Goal: Transaction & Acquisition: Purchase product/service

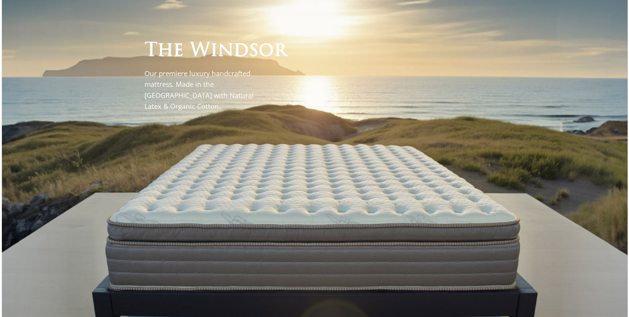
scroll to position [62, 0]
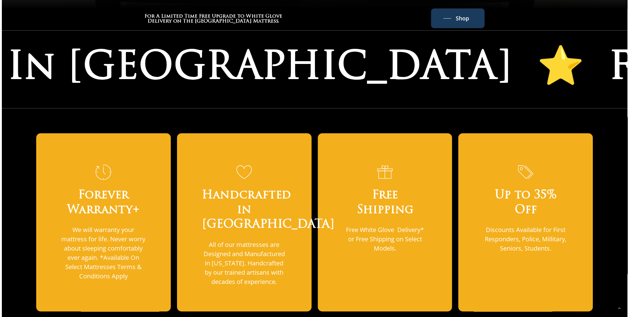
scroll to position [247, 0]
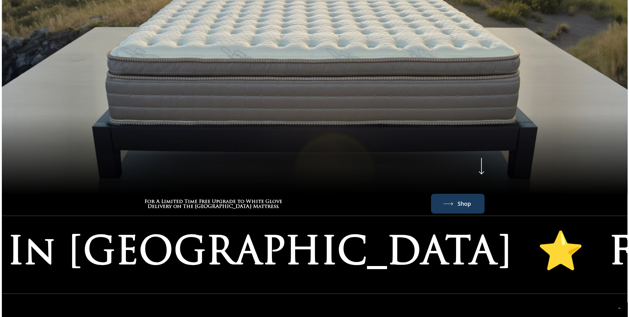
click at [463, 199] on span "Shop" at bounding box center [463, 204] width 13 height 10
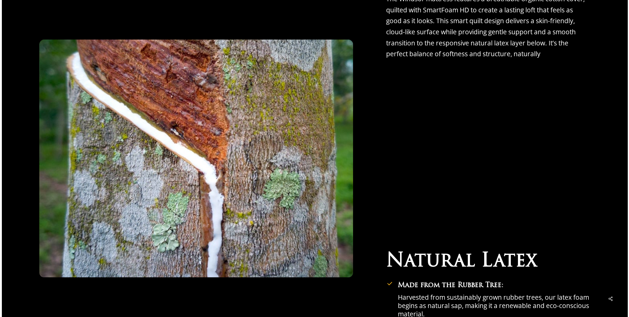
scroll to position [1423, 0]
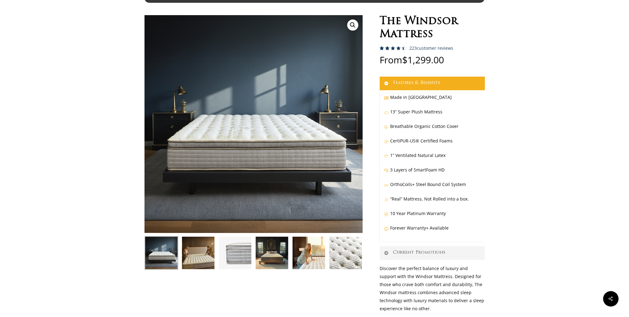
scroll to position [0, 0]
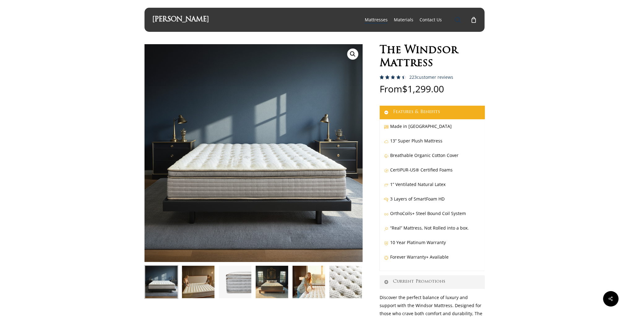
click at [457, 18] on span "Main Menu" at bounding box center [457, 20] width 6 height 6
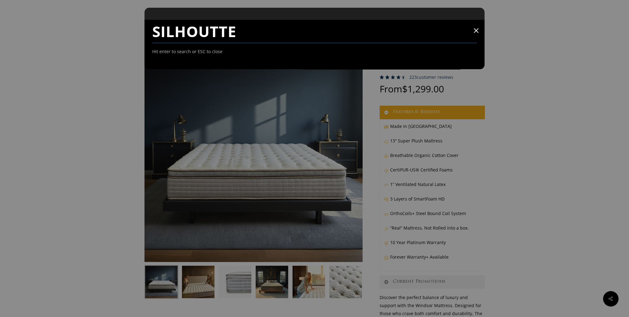
type input "SILHOUTTE"
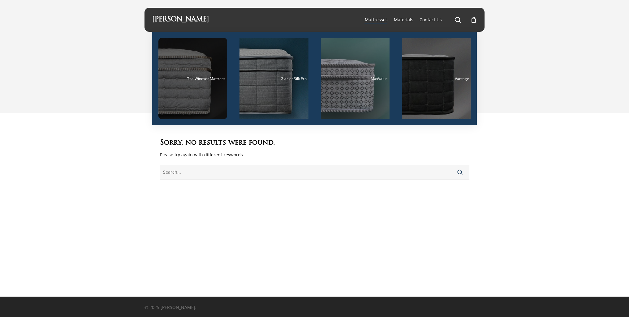
click at [203, 79] on span "The Windsor Mattress" at bounding box center [206, 78] width 38 height 5
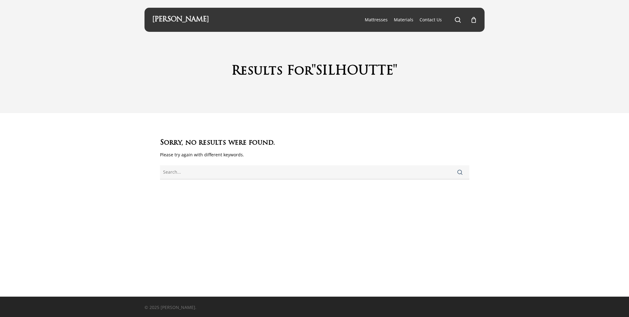
click at [460, 173] on span "submit" at bounding box center [459, 172] width 5 height 5
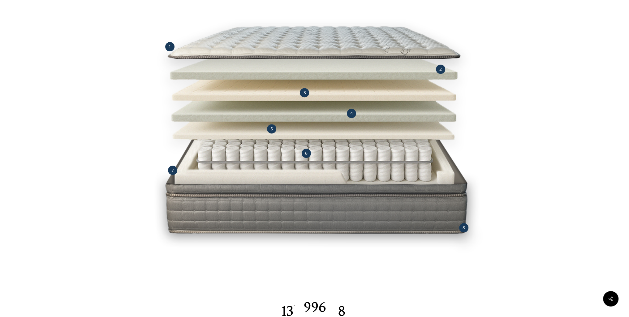
scroll to position [557, 0]
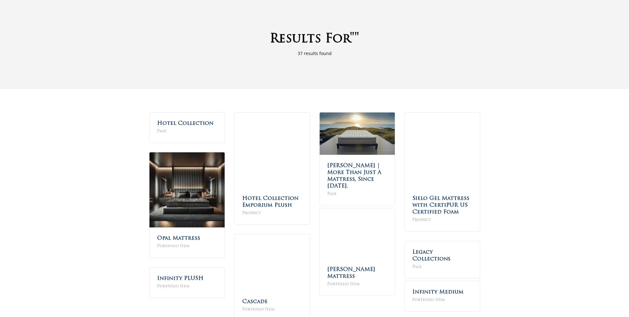
scroll to position [62, 0]
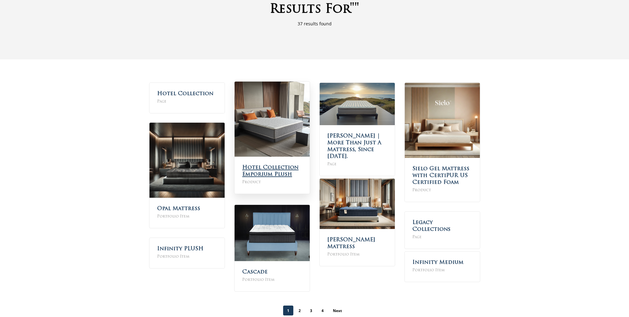
click at [255, 170] on link "Hotel Collection Emporium Plush" at bounding box center [270, 171] width 56 height 12
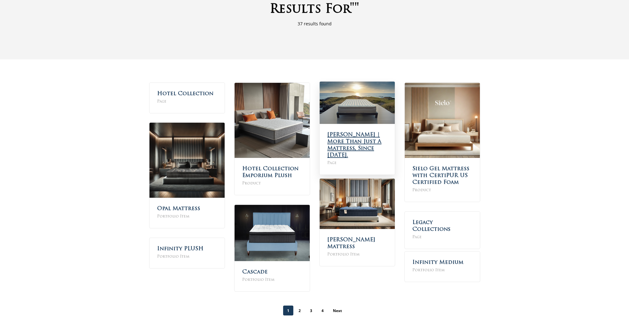
click at [355, 140] on link "Maxim Mattress | More Than Just A Mattress, Since 1979." at bounding box center [354, 145] width 54 height 26
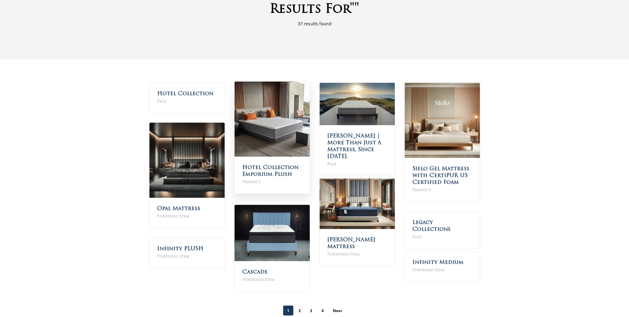
click at [274, 128] on img at bounding box center [271, 119] width 75 height 75
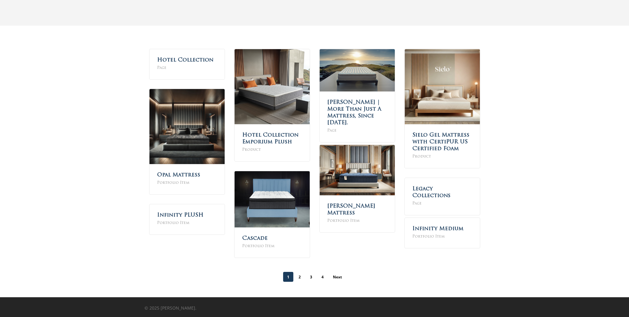
scroll to position [96, 0]
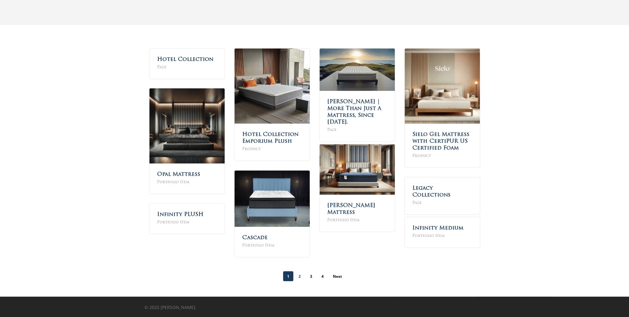
click at [299, 277] on link "2" at bounding box center [299, 277] width 10 height 10
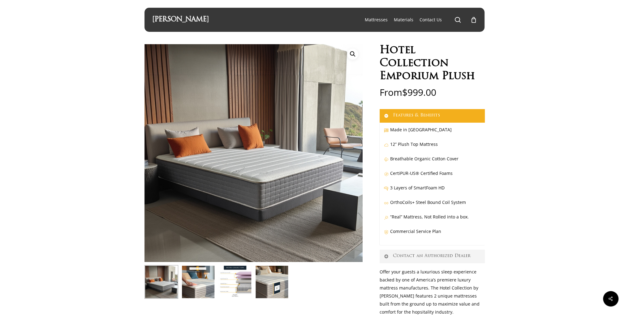
click at [199, 287] on img at bounding box center [198, 282] width 34 height 34
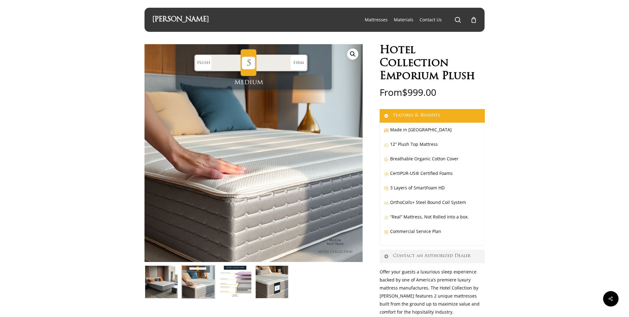
click at [225, 287] on img at bounding box center [235, 282] width 34 height 34
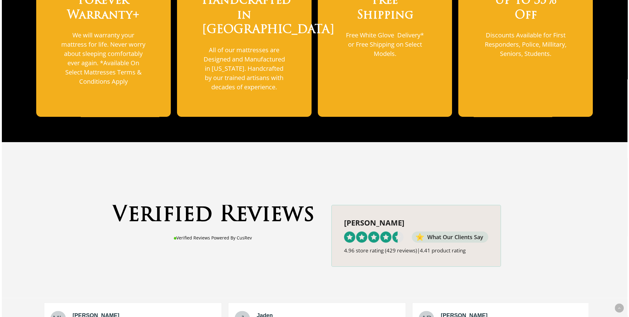
scroll to position [618, 0]
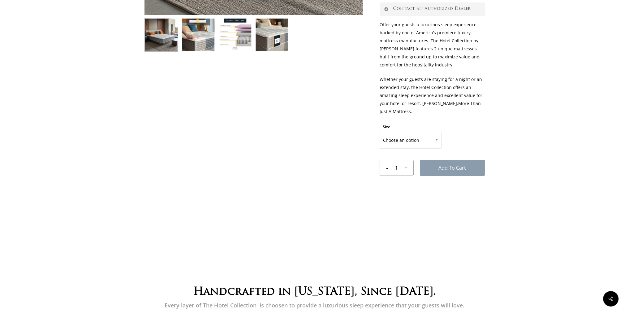
scroll to position [309, 0]
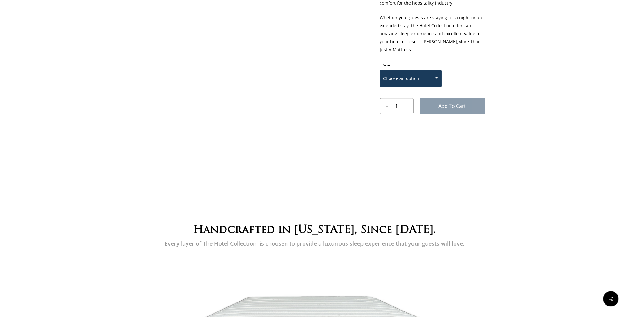
click at [435, 77] on span at bounding box center [436, 77] width 9 height 15
select select "Eastern King"
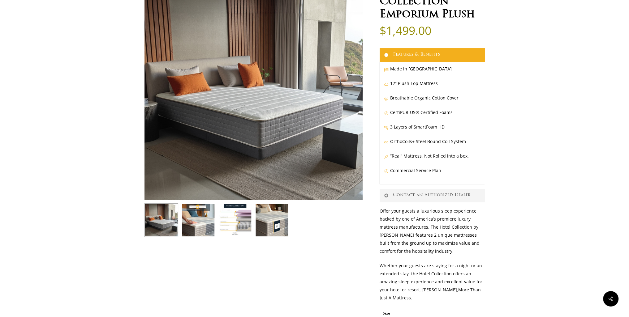
scroll to position [0, 0]
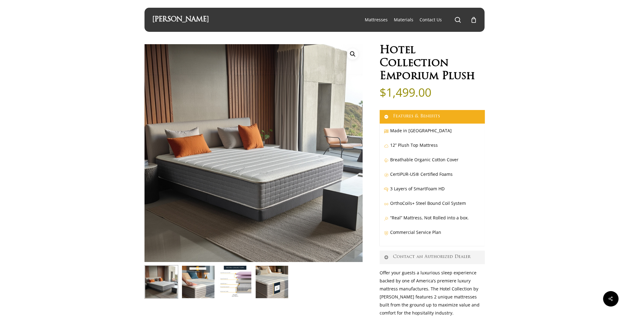
click at [236, 290] on img at bounding box center [235, 282] width 34 height 34
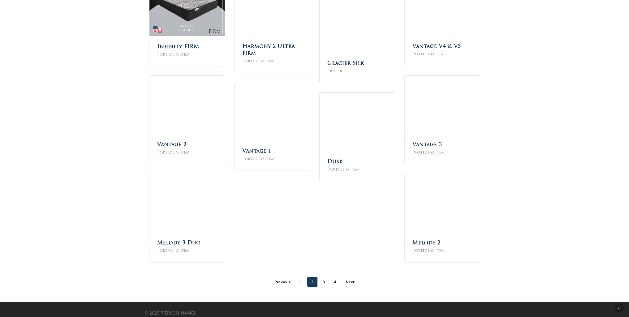
scroll to position [173, 0]
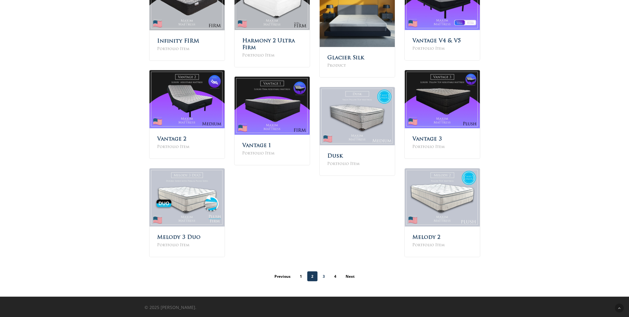
click at [323, 276] on link "3" at bounding box center [324, 277] width 10 height 10
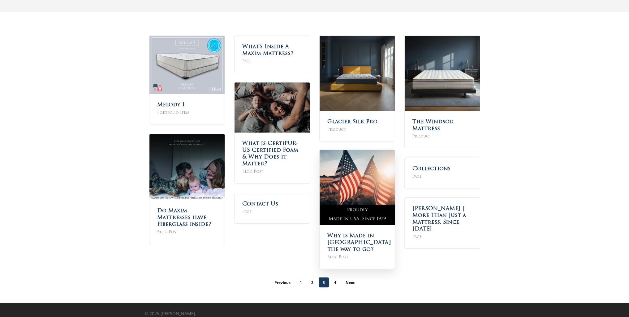
scroll to position [115, 0]
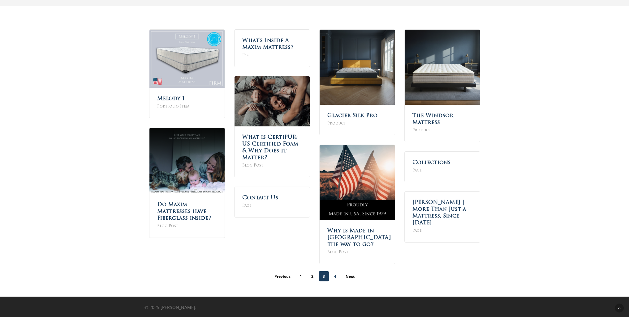
click at [336, 276] on link "4" at bounding box center [335, 277] width 10 height 10
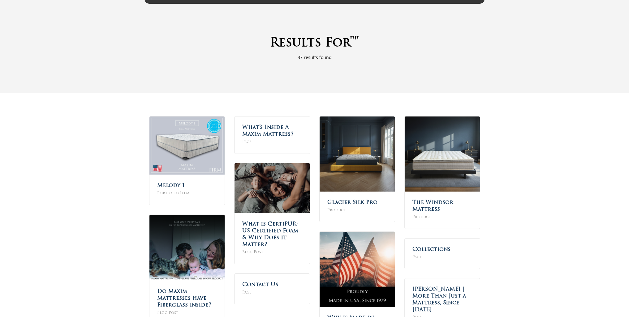
scroll to position [0, 0]
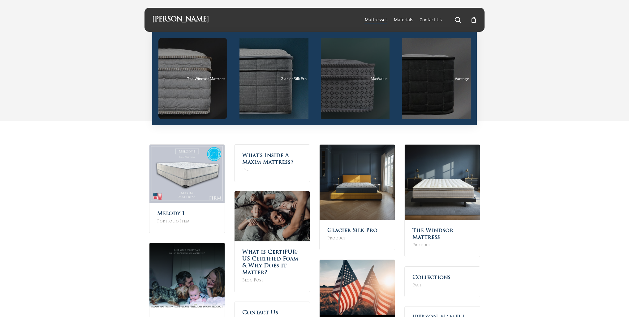
click at [360, 81] on div "Main Menu" at bounding box center [355, 78] width 69 height 81
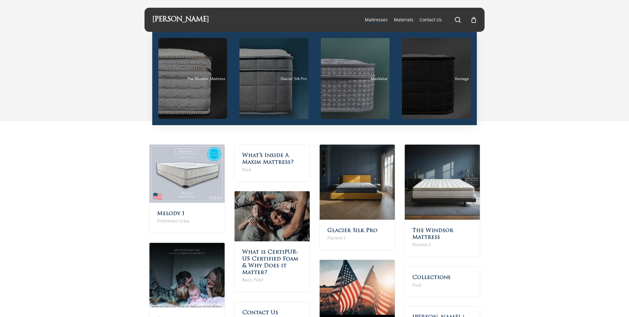
click at [431, 79] on div "Vantage" at bounding box center [436, 79] width 65 height 4
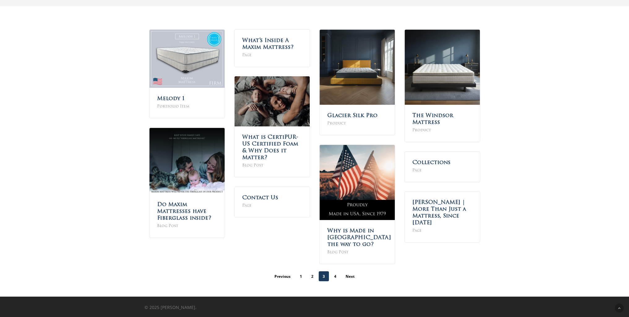
scroll to position [115, 0]
click at [433, 160] on link "Collections" at bounding box center [431, 161] width 38 height 5
click at [333, 277] on link "4" at bounding box center [335, 277] width 10 height 10
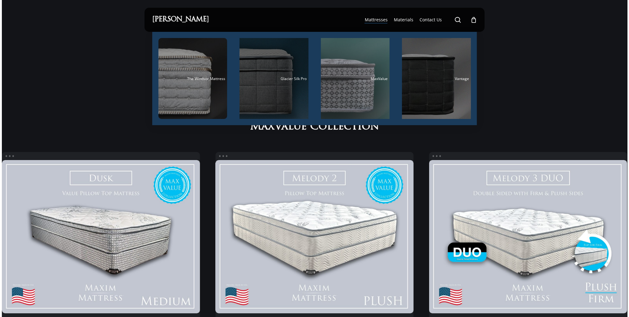
click at [275, 79] on div "Glacier Silk Pro" at bounding box center [273, 79] width 65 height 4
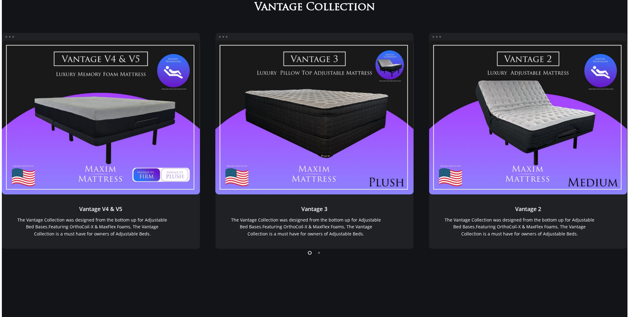
scroll to position [566, 0]
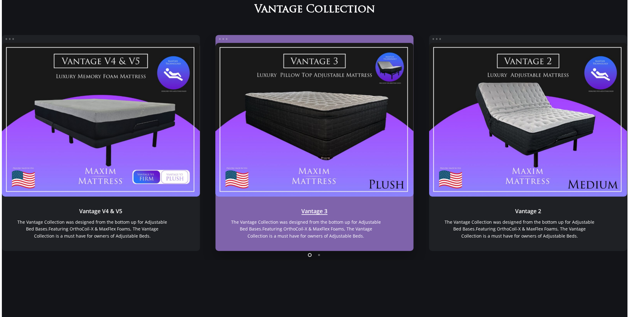
click at [327, 119] on link "Vantage 3" at bounding box center [314, 120] width 198 height 154
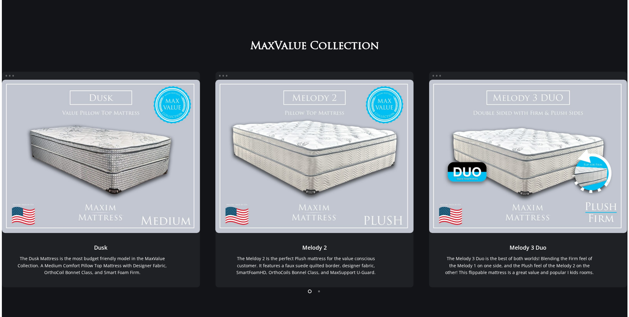
scroll to position [71, 0]
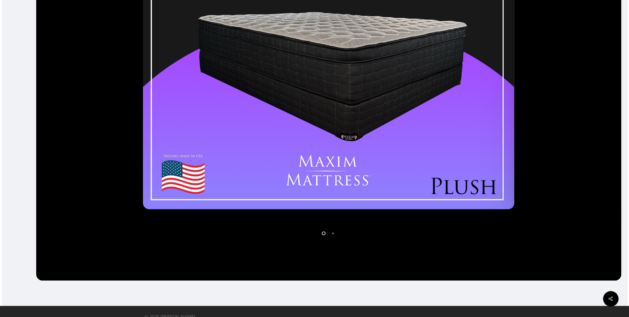
scroll to position [186, 0]
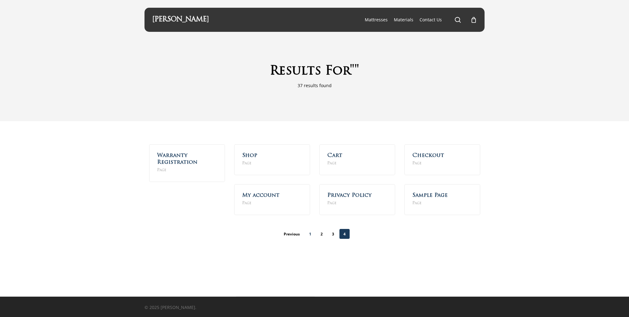
click at [310, 235] on link "1" at bounding box center [310, 234] width 10 height 10
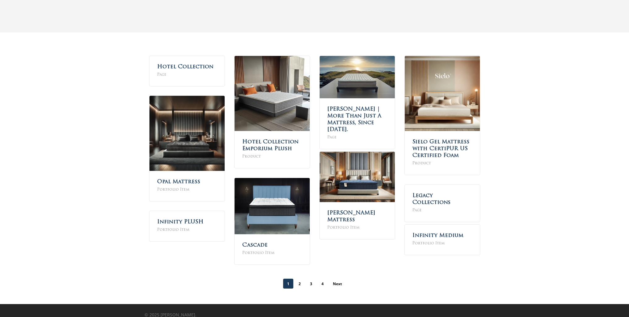
scroll to position [96, 0]
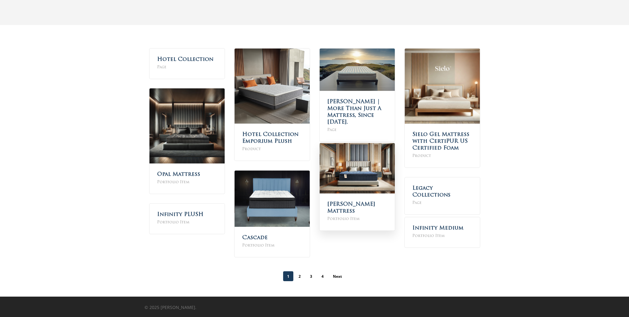
click at [357, 181] on img at bounding box center [356, 168] width 75 height 50
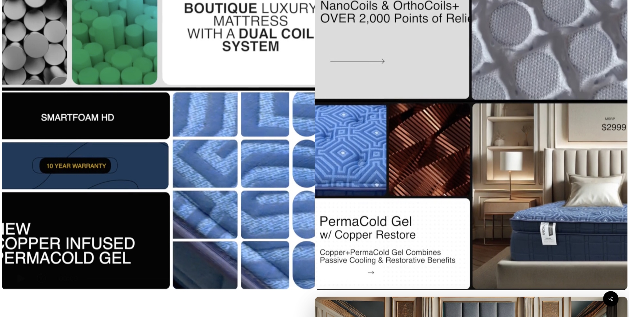
scroll to position [309, 0]
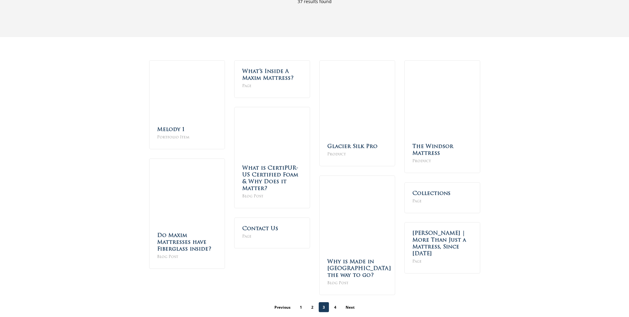
scroll to position [115, 0]
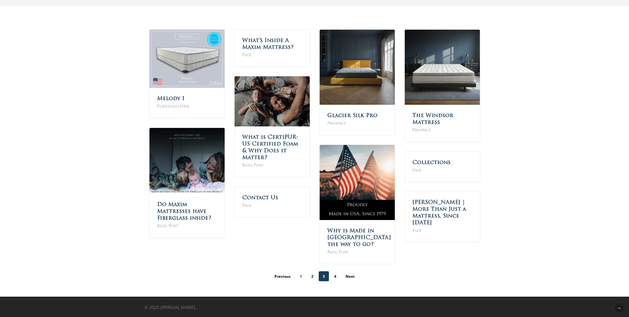
click at [299, 277] on link "1" at bounding box center [301, 277] width 10 height 10
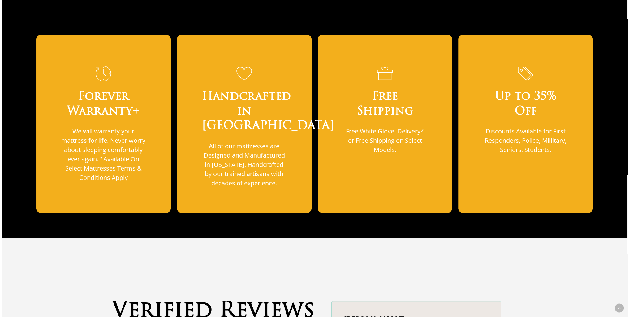
scroll to position [420, 0]
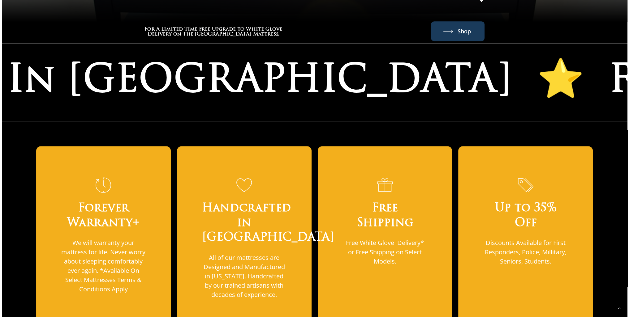
click at [468, 26] on span "Shop" at bounding box center [463, 31] width 13 height 10
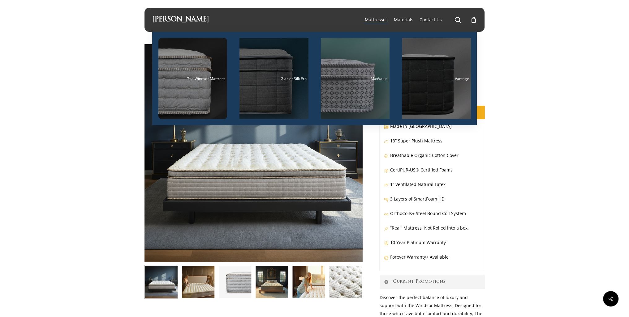
click at [282, 84] on div "Main Menu" at bounding box center [273, 78] width 69 height 81
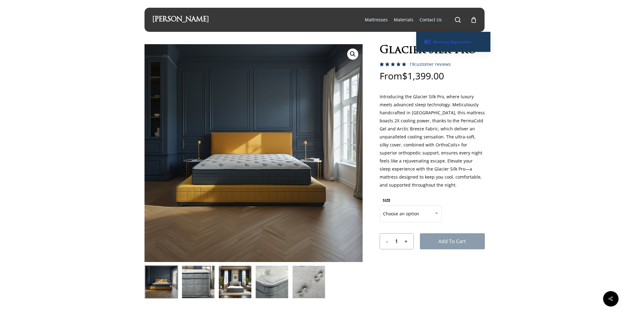
click at [438, 42] on span "Warranty Registration" at bounding box center [452, 41] width 38 height 5
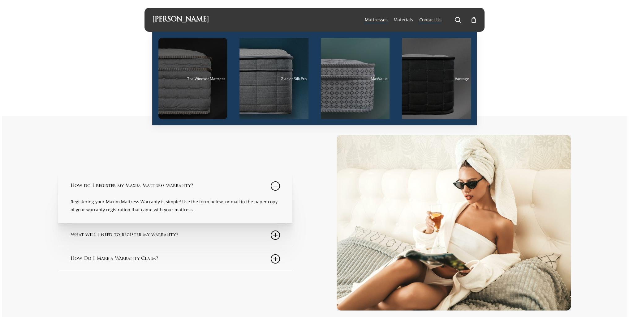
click at [196, 84] on div "Main Menu" at bounding box center [192, 78] width 69 height 81
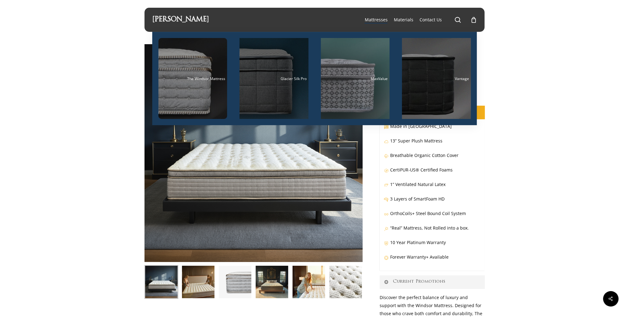
click at [272, 79] on div "Glacier Silk Pro" at bounding box center [273, 79] width 65 height 4
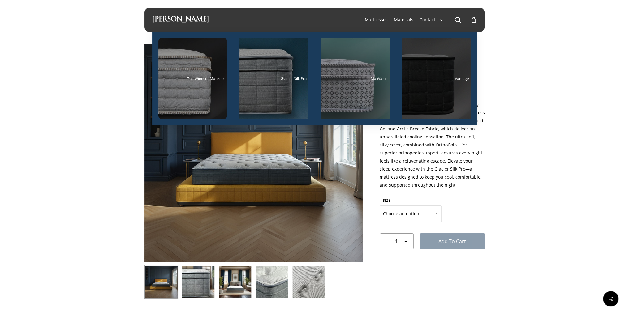
click at [426, 78] on div "Vantage" at bounding box center [436, 79] width 65 height 4
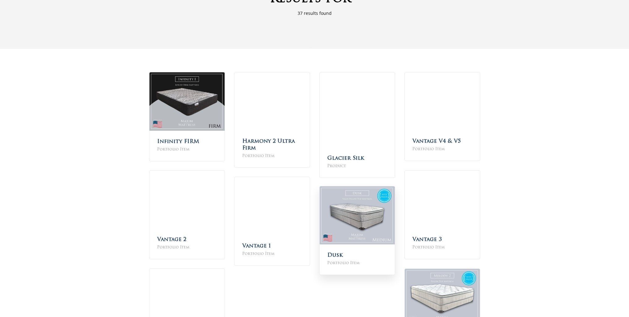
scroll to position [173, 0]
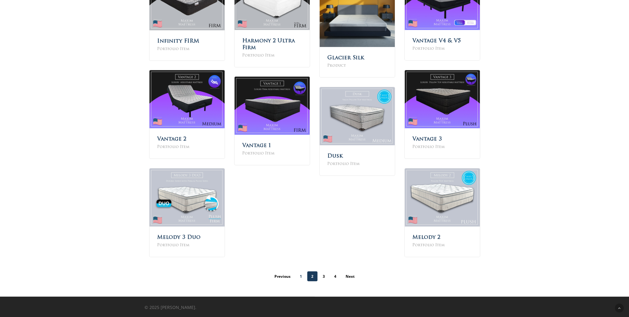
click at [300, 276] on link "1" at bounding box center [301, 277] width 10 height 10
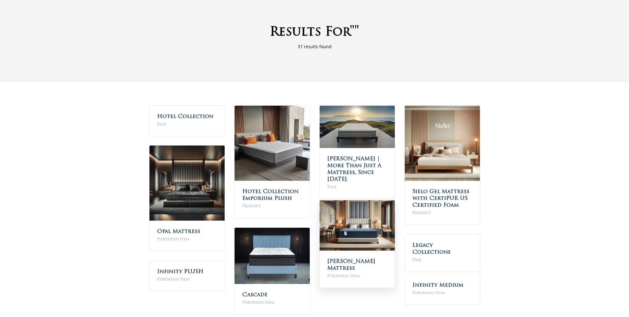
scroll to position [96, 0]
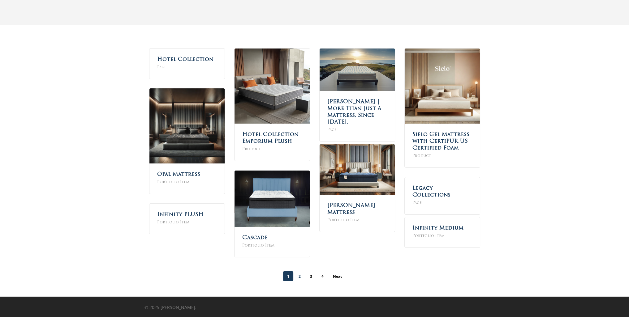
click at [300, 276] on link "2" at bounding box center [299, 277] width 10 height 10
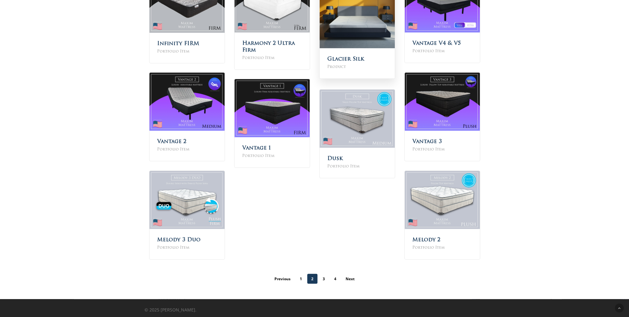
scroll to position [173, 0]
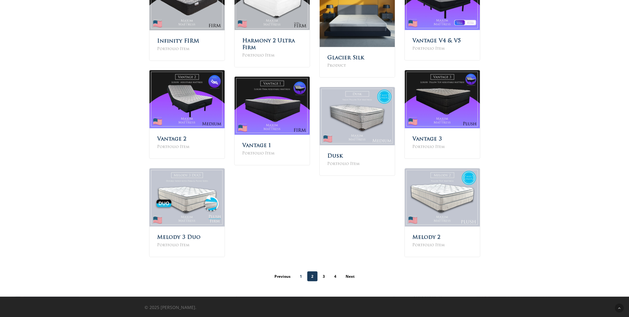
click at [299, 276] on link "1" at bounding box center [301, 277] width 10 height 10
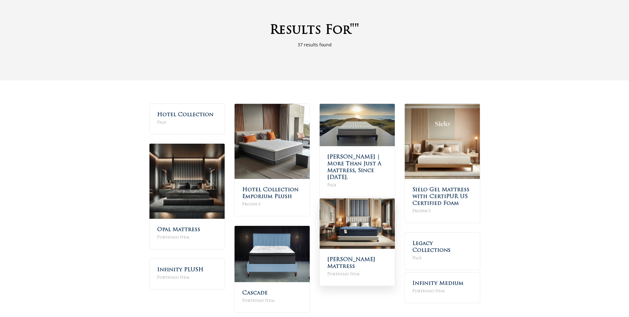
scroll to position [96, 0]
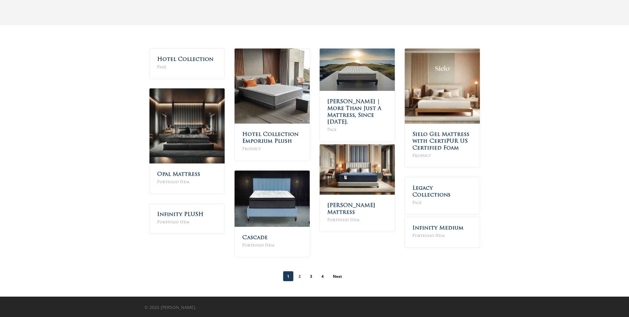
click at [298, 276] on link "2" at bounding box center [299, 277] width 10 height 10
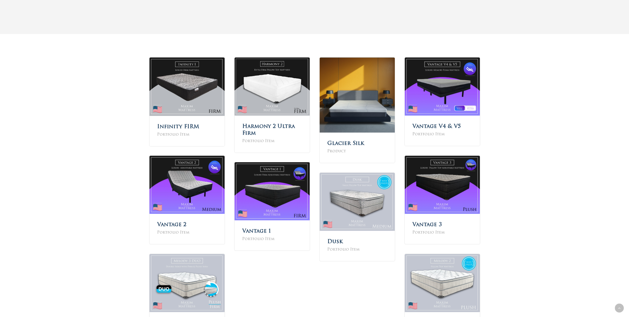
scroll to position [173, 0]
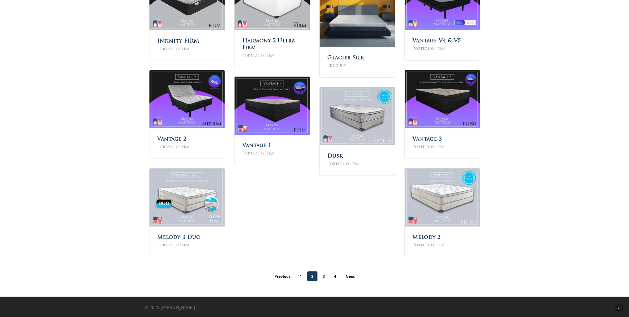
click at [323, 277] on link "3" at bounding box center [324, 277] width 10 height 10
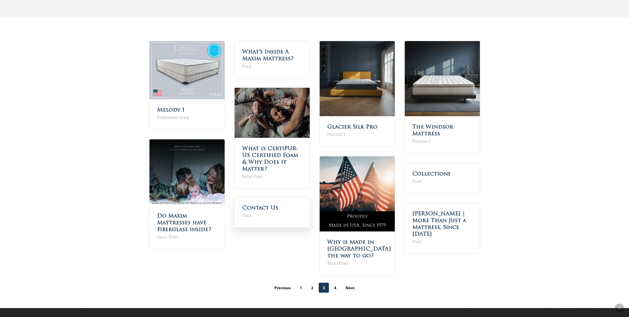
scroll to position [115, 0]
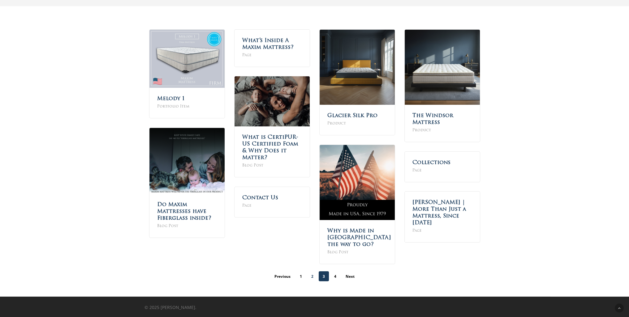
click at [312, 277] on link "2" at bounding box center [312, 277] width 10 height 10
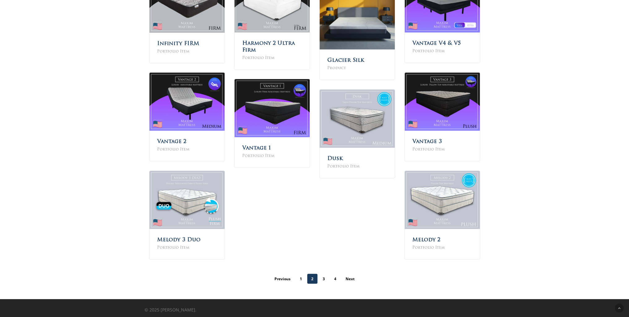
scroll to position [173, 0]
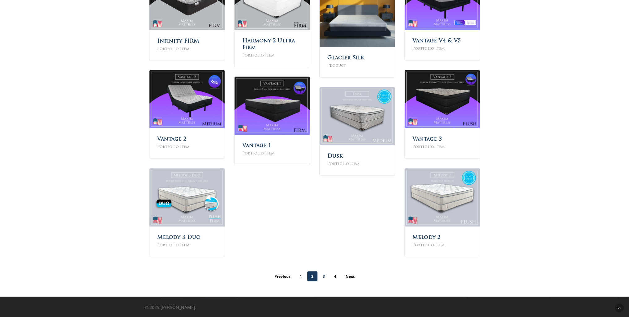
click at [323, 276] on link "3" at bounding box center [324, 277] width 10 height 10
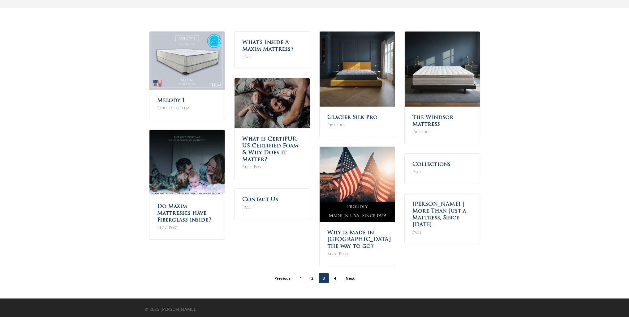
scroll to position [115, 0]
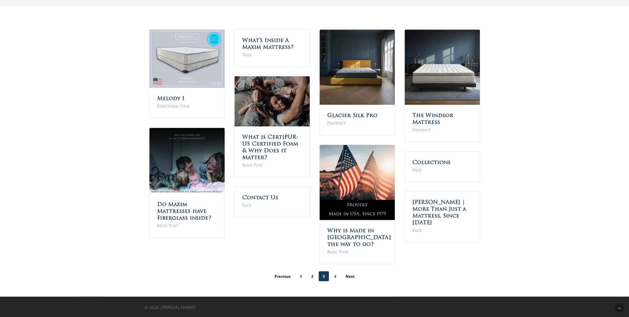
click at [335, 276] on link "4" at bounding box center [335, 277] width 10 height 10
click at [281, 276] on link "Previous" at bounding box center [282, 277] width 24 height 10
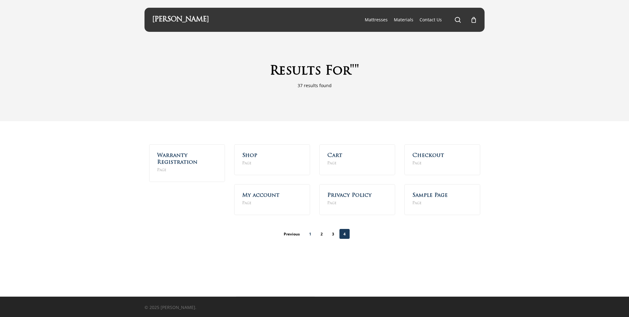
click at [309, 234] on link "1" at bounding box center [310, 234] width 10 height 10
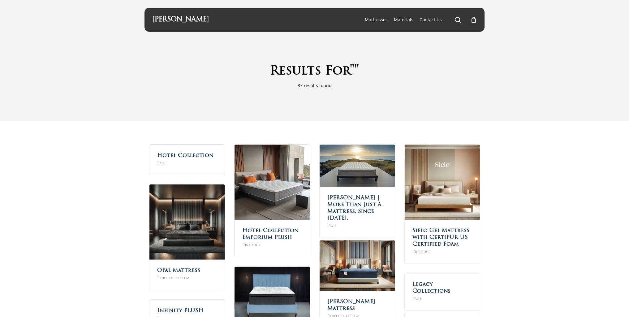
scroll to position [62, 0]
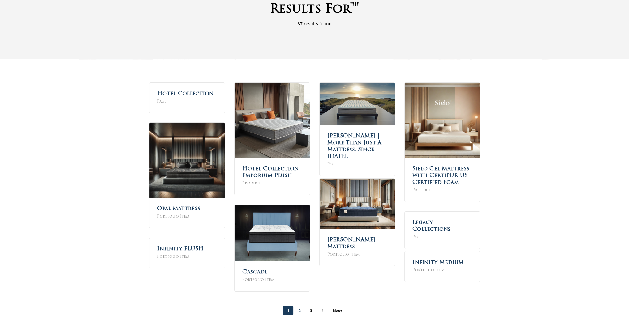
click at [298, 310] on link "2" at bounding box center [299, 311] width 10 height 10
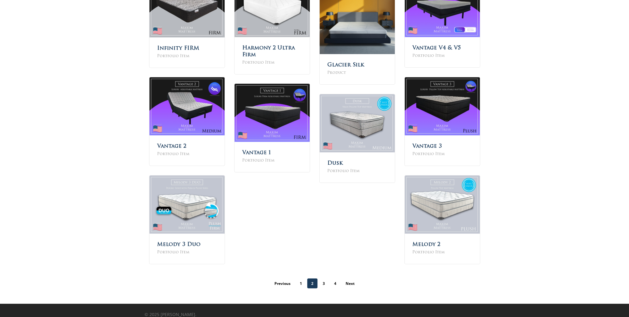
scroll to position [173, 0]
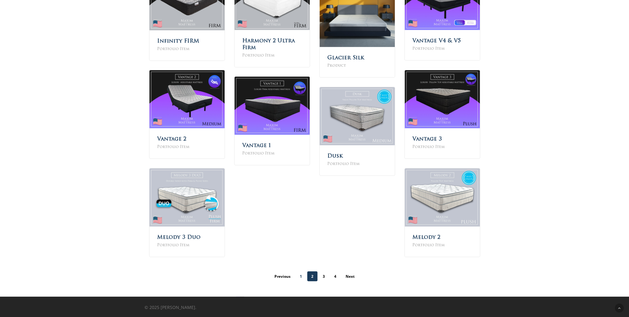
click at [301, 275] on link "1" at bounding box center [301, 277] width 10 height 10
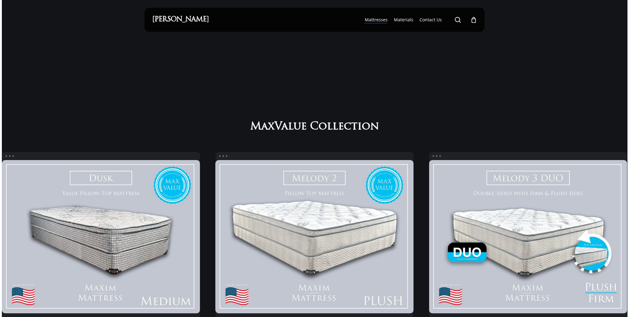
click at [176, 15] on div "[PERSON_NAME]" at bounding box center [180, 20] width 57 height 24
click at [197, 18] on link "[PERSON_NAME]" at bounding box center [180, 19] width 57 height 7
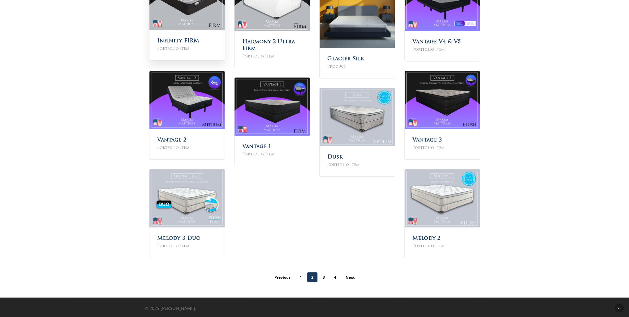
scroll to position [173, 0]
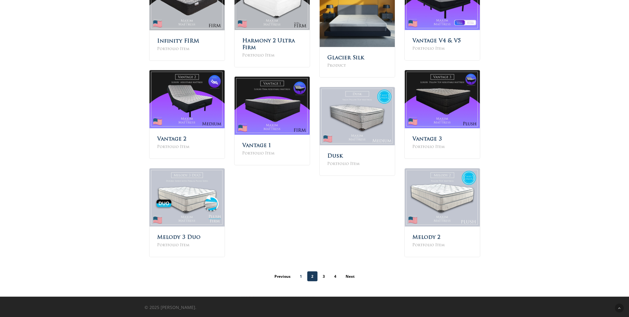
click at [300, 276] on link "1" at bounding box center [301, 277] width 10 height 10
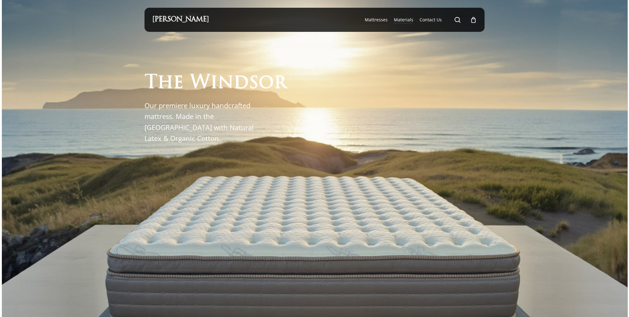
click at [401, 19] on span "Materials" at bounding box center [402, 20] width 19 height 6
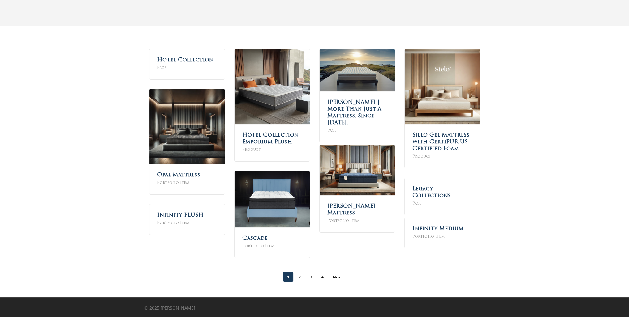
scroll to position [96, 0]
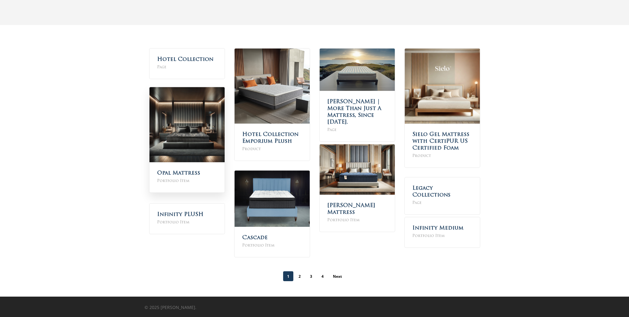
click at [171, 117] on img at bounding box center [186, 124] width 75 height 75
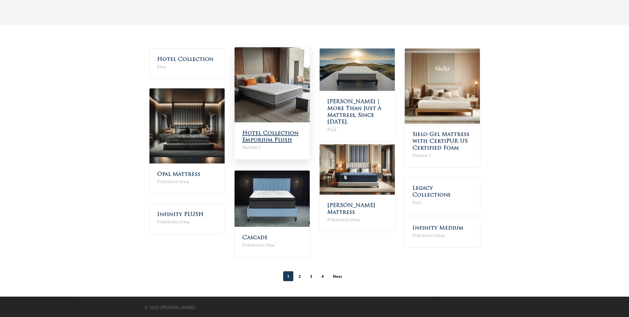
click at [266, 133] on link "Hotel Collection Emporium Plush" at bounding box center [270, 137] width 56 height 12
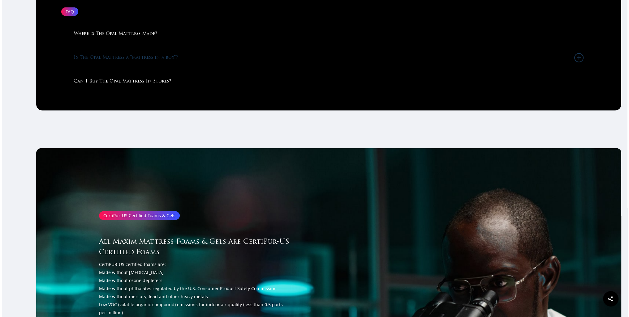
scroll to position [2236, 0]
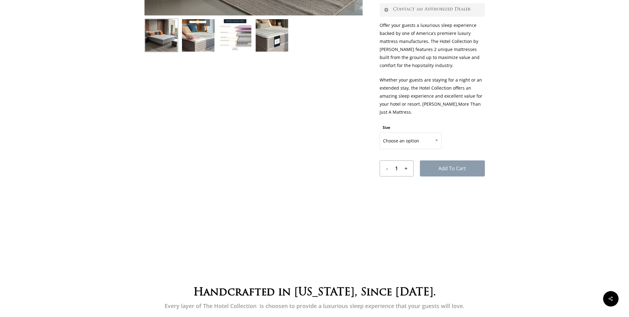
scroll to position [247, 0]
click at [438, 140] on span at bounding box center [436, 139] width 9 height 15
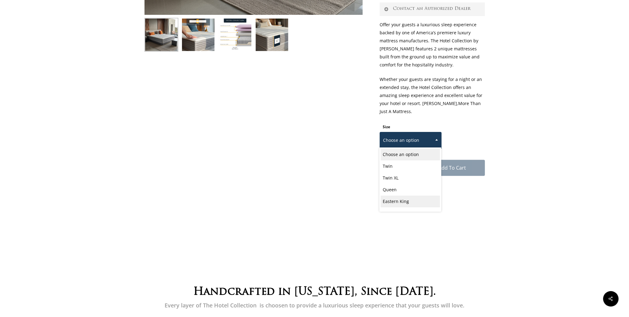
select select "Eastern King"
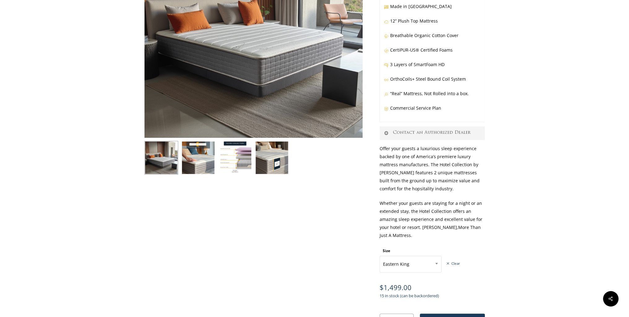
scroll to position [124, 0]
click at [246, 163] on img at bounding box center [235, 159] width 34 height 34
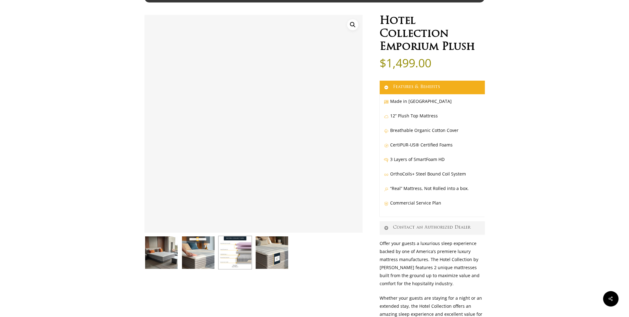
scroll to position [0, 0]
